Goal: Understand process/instructions

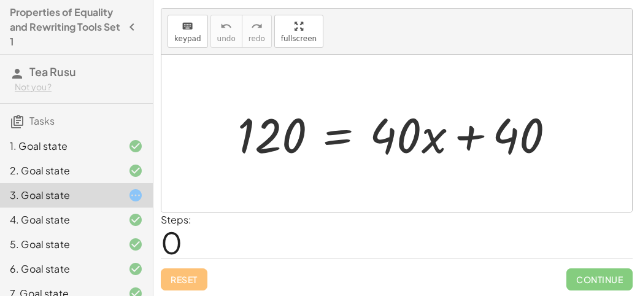
scroll to position [136, 0]
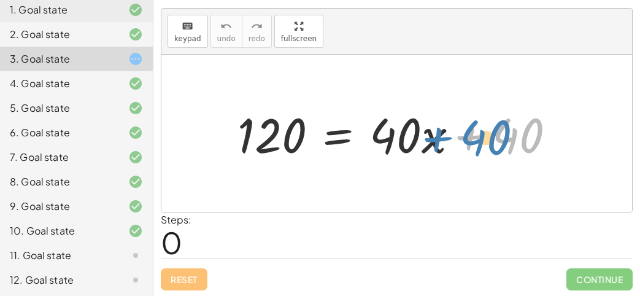
drag, startPoint x: 510, startPoint y: 137, endPoint x: 527, endPoint y: 139, distance: 17.3
click at [527, 139] on div at bounding box center [401, 133] width 340 height 63
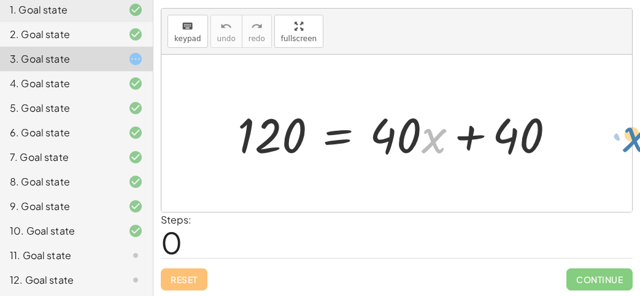
drag, startPoint x: 424, startPoint y: 135, endPoint x: 639, endPoint y: 131, distance: 214.7
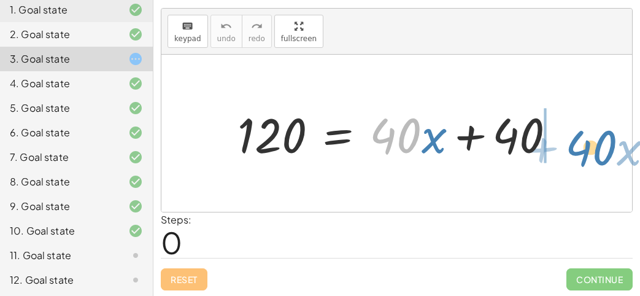
drag, startPoint x: 395, startPoint y: 131, endPoint x: 591, endPoint y: 140, distance: 195.9
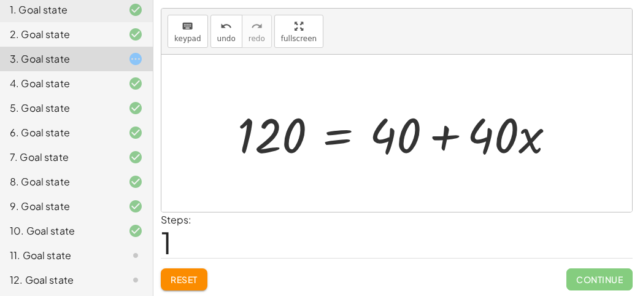
click at [348, 136] on div at bounding box center [401, 133] width 340 height 63
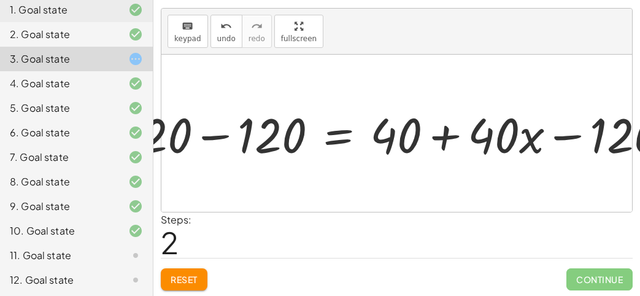
click at [237, 126] on div at bounding box center [384, 133] width 394 height 45
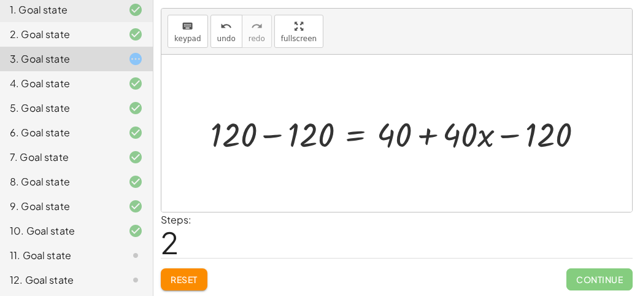
click at [301, 134] on div at bounding box center [401, 133] width 394 height 45
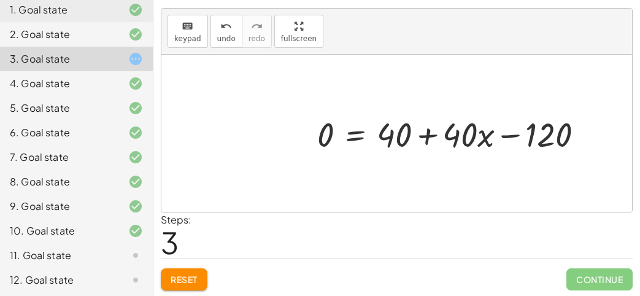
click at [420, 134] on div at bounding box center [455, 133] width 288 height 45
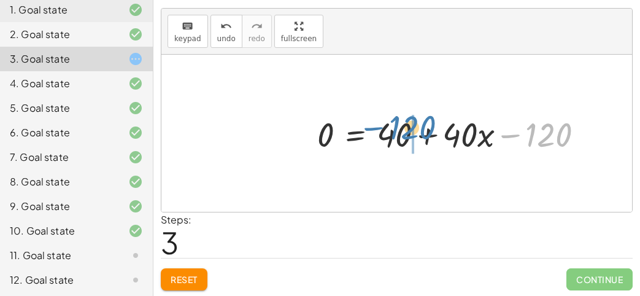
drag, startPoint x: 557, startPoint y: 134, endPoint x: 416, endPoint y: 128, distance: 140.6
click at [416, 128] on div at bounding box center [455, 133] width 288 height 45
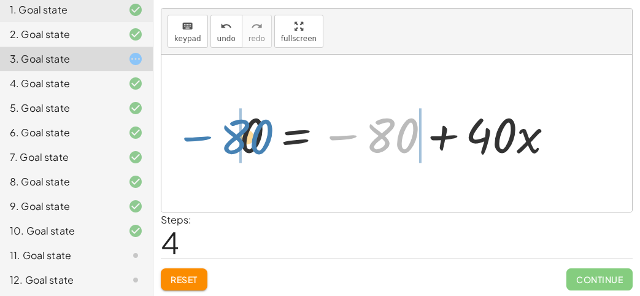
drag, startPoint x: 376, startPoint y: 140, endPoint x: 230, endPoint y: 140, distance: 146.0
click at [230, 140] on div "120 = + · 40 · x + 40 120 = + 40 + · 40 · x + 120 − 120 = + 40 + · 40 · x − 120…" at bounding box center [396, 133] width 351 height 69
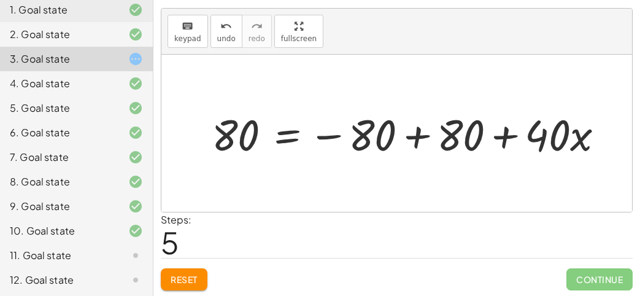
click at [231, 141] on div at bounding box center [405, 133] width 390 height 53
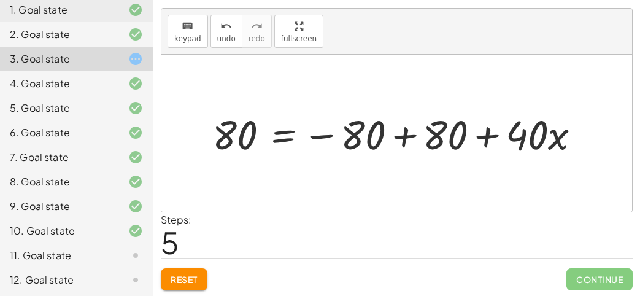
click at [429, 131] on div at bounding box center [401, 133] width 390 height 53
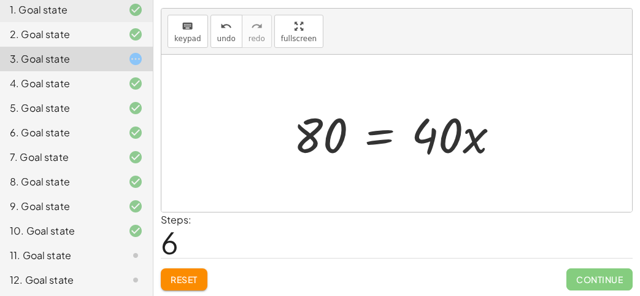
click at [374, 132] on div at bounding box center [401, 133] width 228 height 63
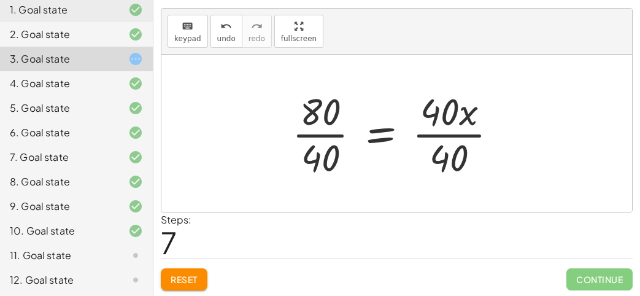
click at [417, 125] on div at bounding box center [400, 133] width 228 height 94
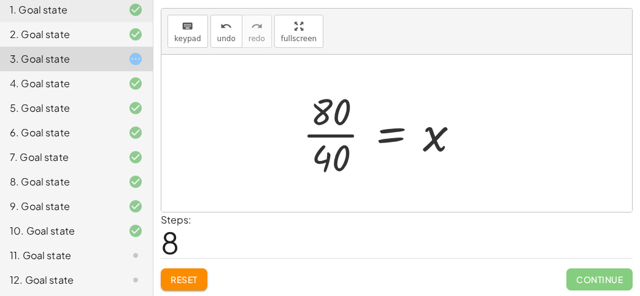
click at [316, 138] on div at bounding box center [385, 133] width 179 height 94
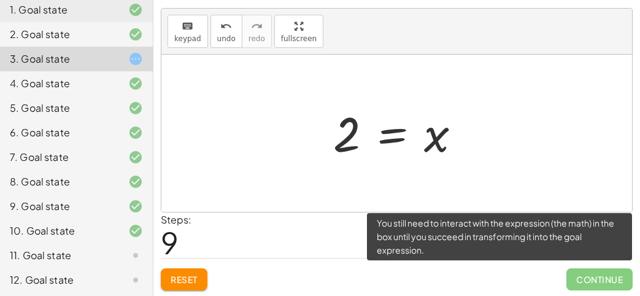
click at [577, 268] on span "Continue" at bounding box center [599, 279] width 66 height 22
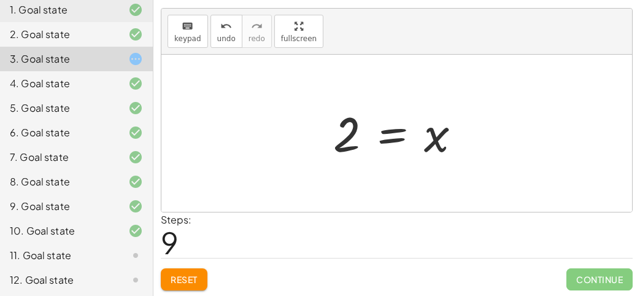
click at [191, 279] on span "Reset" at bounding box center [184, 279] width 27 height 11
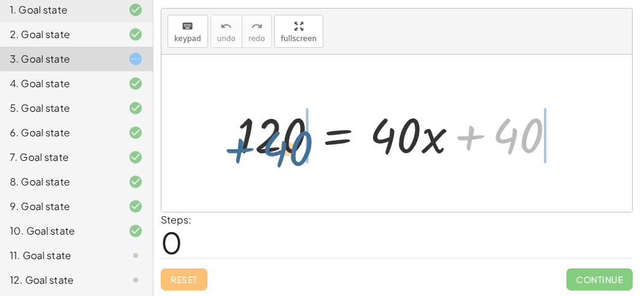
drag, startPoint x: 513, startPoint y: 141, endPoint x: 291, endPoint y: 145, distance: 222.1
click at [291, 145] on div at bounding box center [401, 133] width 340 height 63
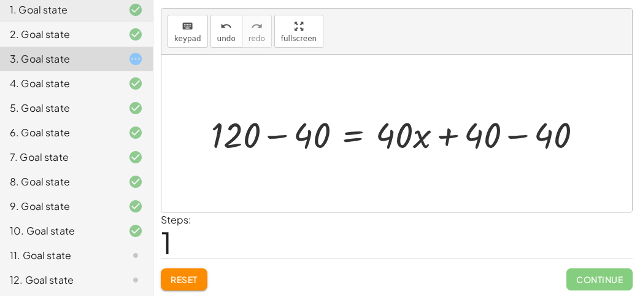
click at [520, 135] on div at bounding box center [401, 133] width 393 height 47
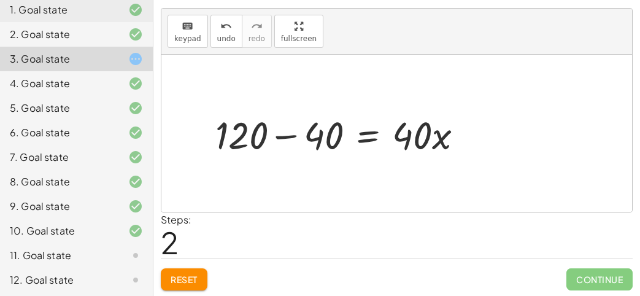
click at [258, 139] on div at bounding box center [334, 133] width 340 height 63
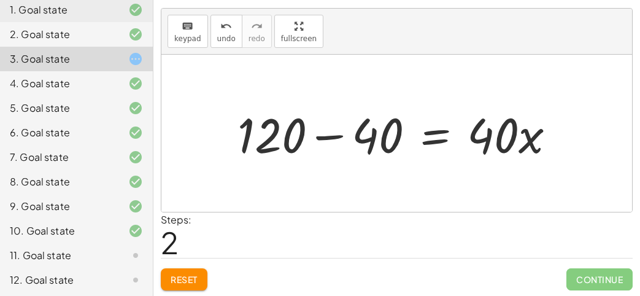
click at [286, 139] on div at bounding box center [401, 133] width 340 height 63
click at [340, 136] on div at bounding box center [401, 133] width 340 height 63
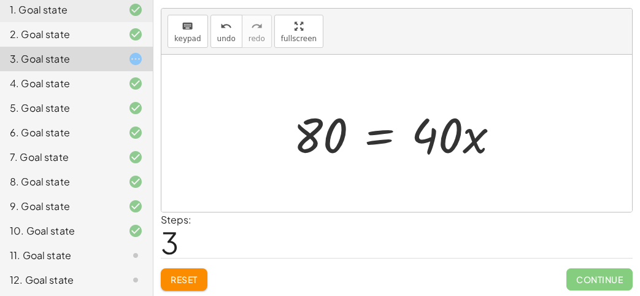
click at [407, 134] on div at bounding box center [401, 133] width 228 height 63
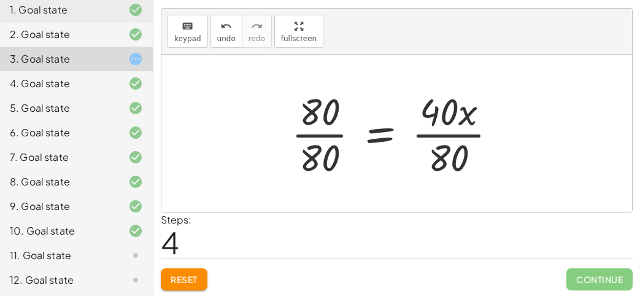
click at [318, 123] on div at bounding box center [399, 133] width 228 height 94
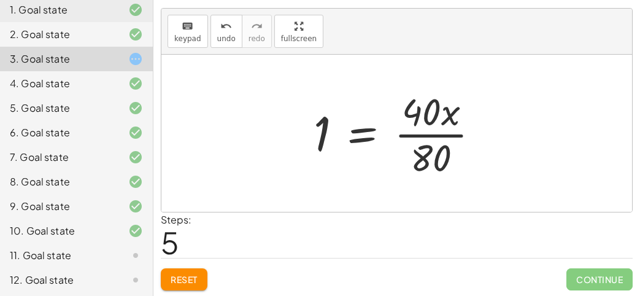
click at [466, 132] on div at bounding box center [401, 133] width 188 height 94
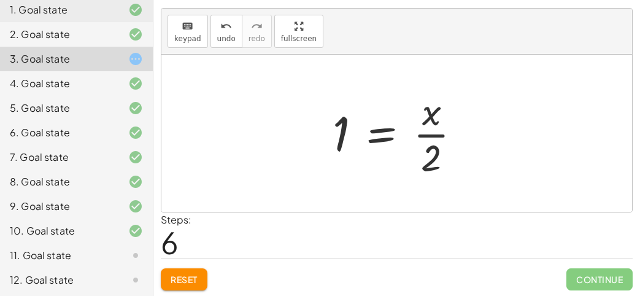
click at [418, 137] on div at bounding box center [401, 133] width 150 height 94
click at [195, 278] on span "Reset" at bounding box center [184, 279] width 27 height 11
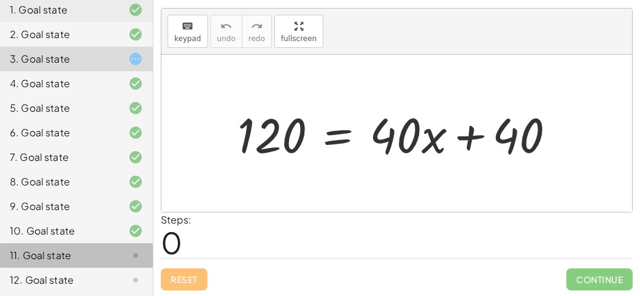
click at [51, 251] on div "11. Goal state" at bounding box center [59, 255] width 99 height 15
